Goal: Transaction & Acquisition: Purchase product/service

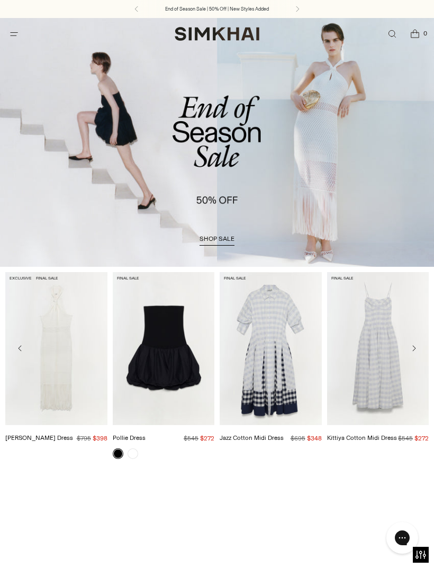
click at [19, 38] on icon "Open menu modal" at bounding box center [13, 34] width 11 height 8
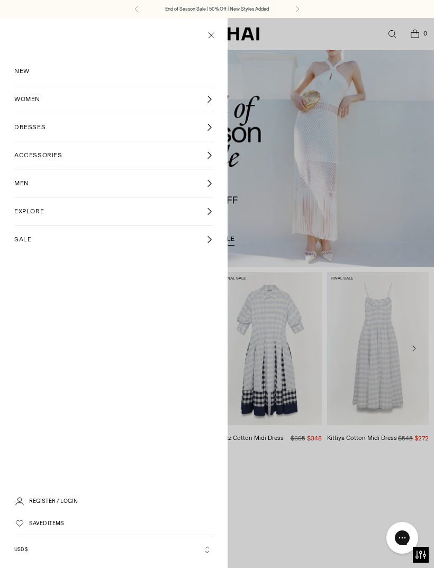
click at [25, 101] on span "WOMEN" at bounding box center [27, 99] width 26 height 10
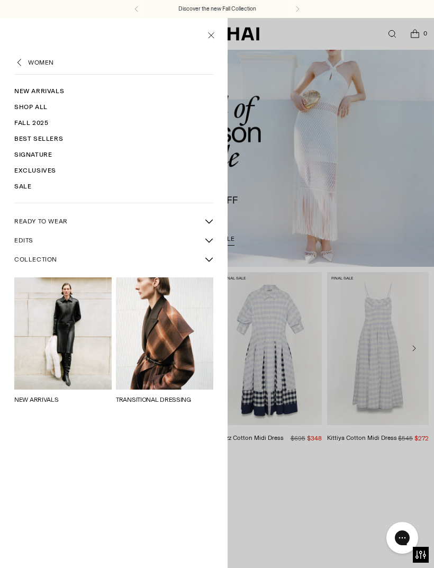
click at [22, 220] on span "READY TO WEAR" at bounding box center [40, 222] width 53 height 10
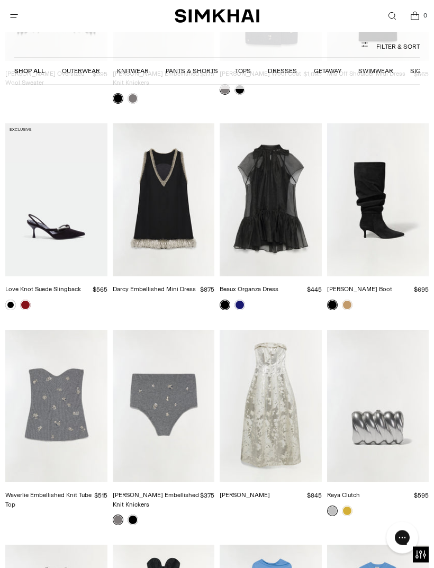
scroll to position [3848, 0]
click at [273, 373] on img "Octavia Gown" at bounding box center [271, 406] width 102 height 153
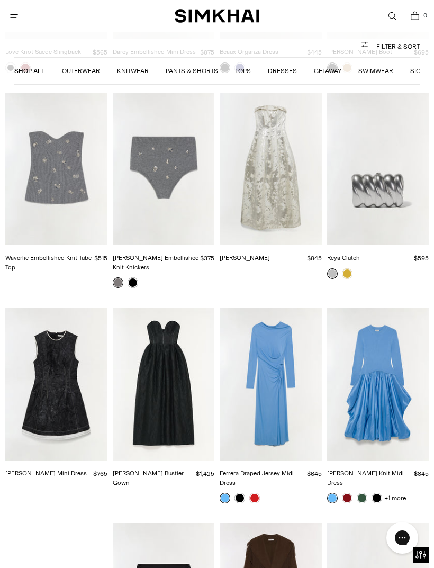
scroll to position [4099, 0]
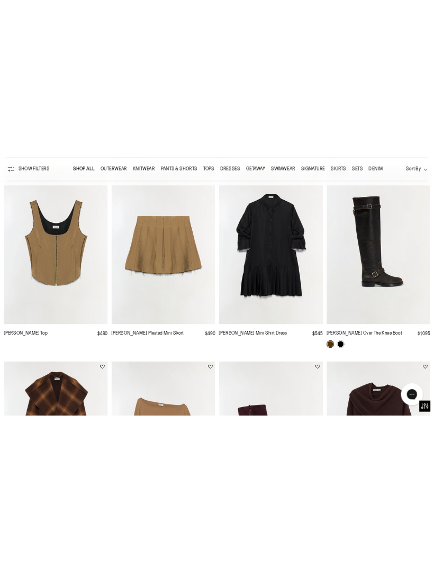
scroll to position [428, 0]
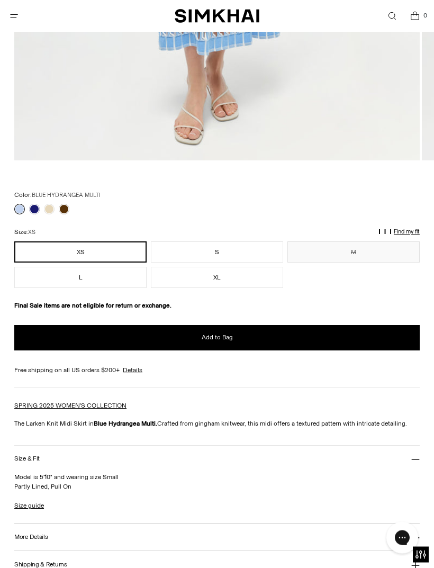
scroll to position [564, 0]
click at [32, 208] on link at bounding box center [34, 209] width 11 height 11
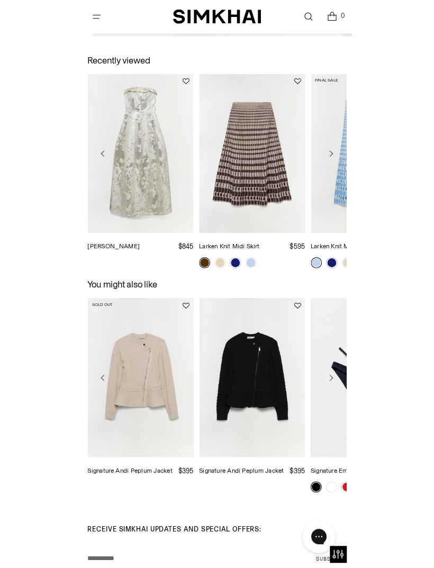
scroll to position [1506, 0]
